Goal: Task Accomplishment & Management: Use online tool/utility

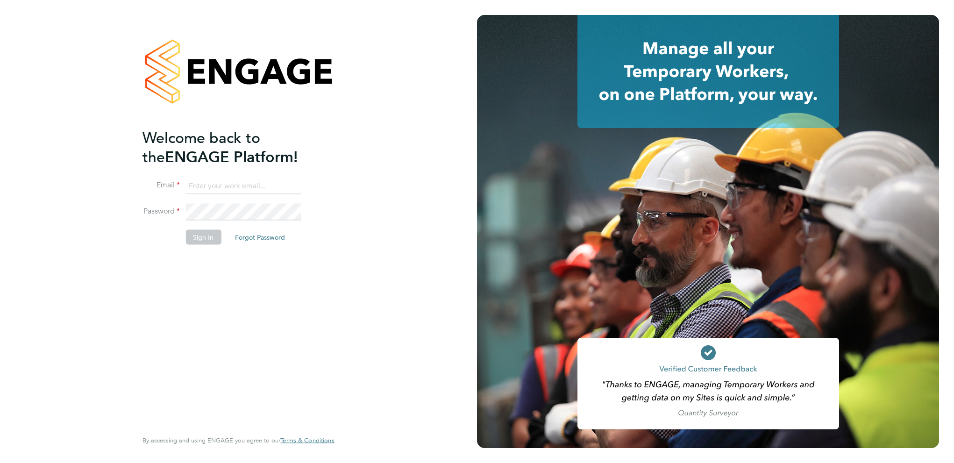
type input "[EMAIL_ADDRESS][PERSON_NAME][DOMAIN_NAME]"
click at [203, 235] on button "Sign In" at bounding box center [202, 236] width 35 height 15
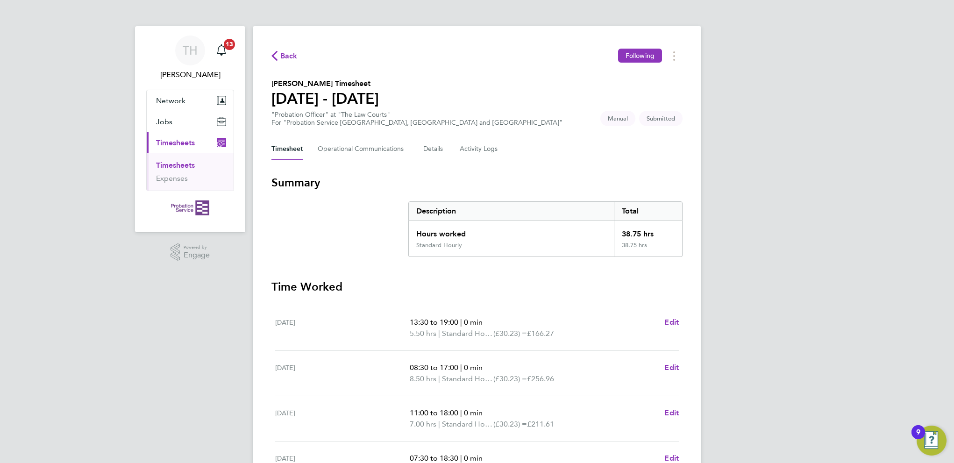
scroll to position [219, 0]
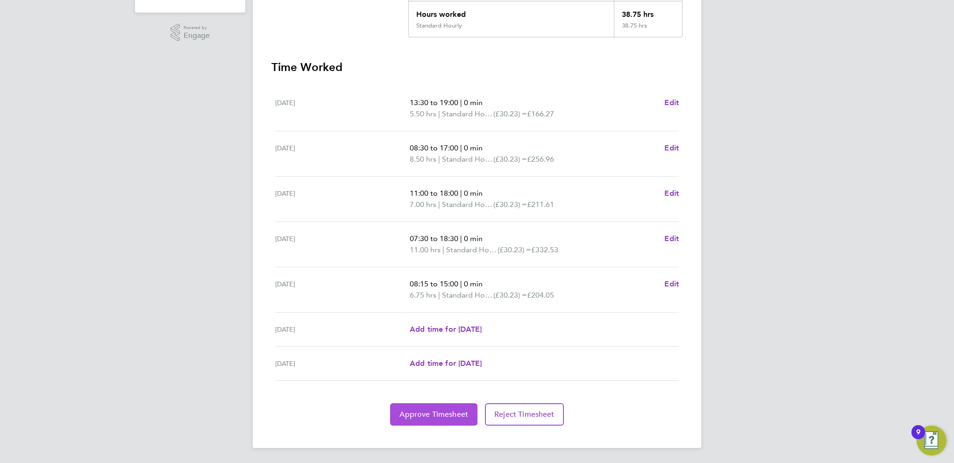
click at [437, 410] on span "Approve Timesheet" at bounding box center [433, 414] width 69 height 9
